Goal: Task Accomplishment & Management: Understand process/instructions

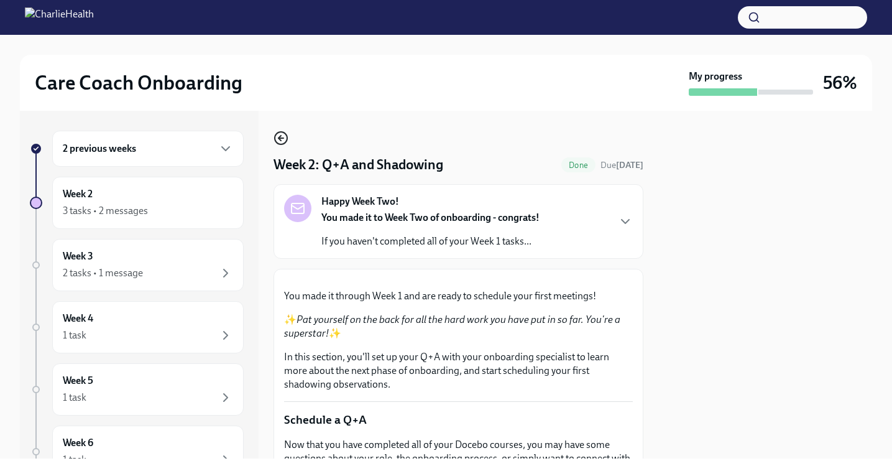
click at [284, 141] on icon "button" at bounding box center [281, 138] width 15 height 15
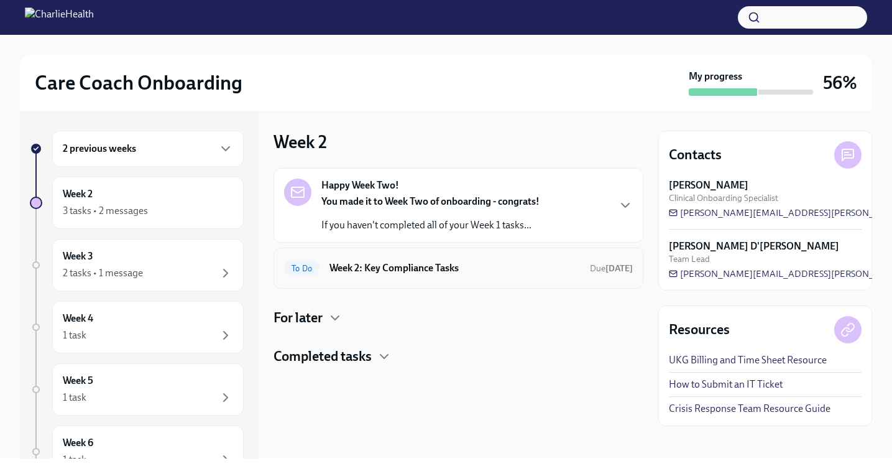
click at [381, 277] on div "To Do Week 2: Key Compliance Tasks Due [DATE]" at bounding box center [458, 268] width 349 height 20
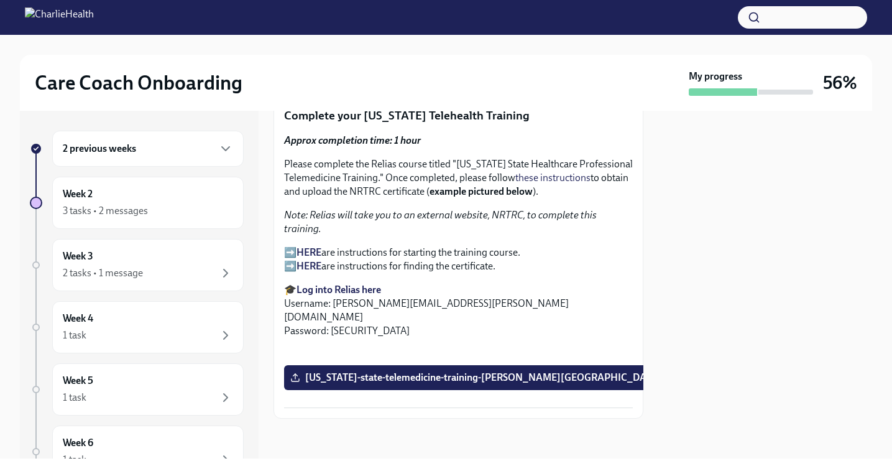
scroll to position [2180, 0]
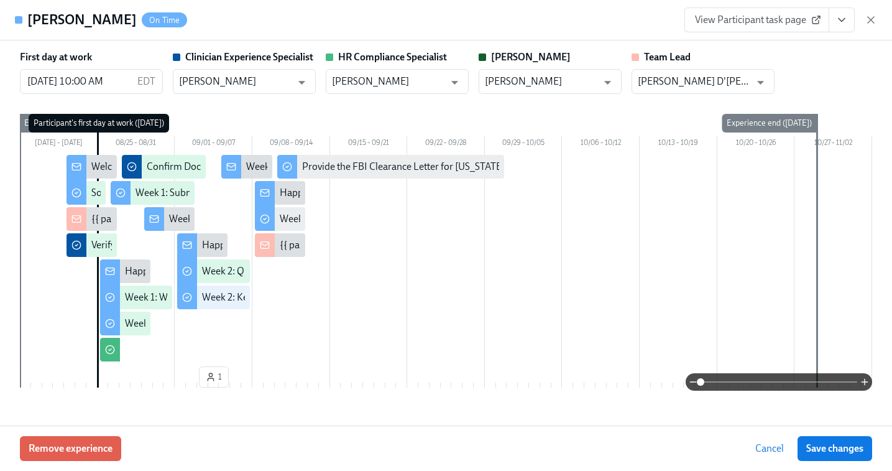
scroll to position [0, 4050]
